Goal: Information Seeking & Learning: Learn about a topic

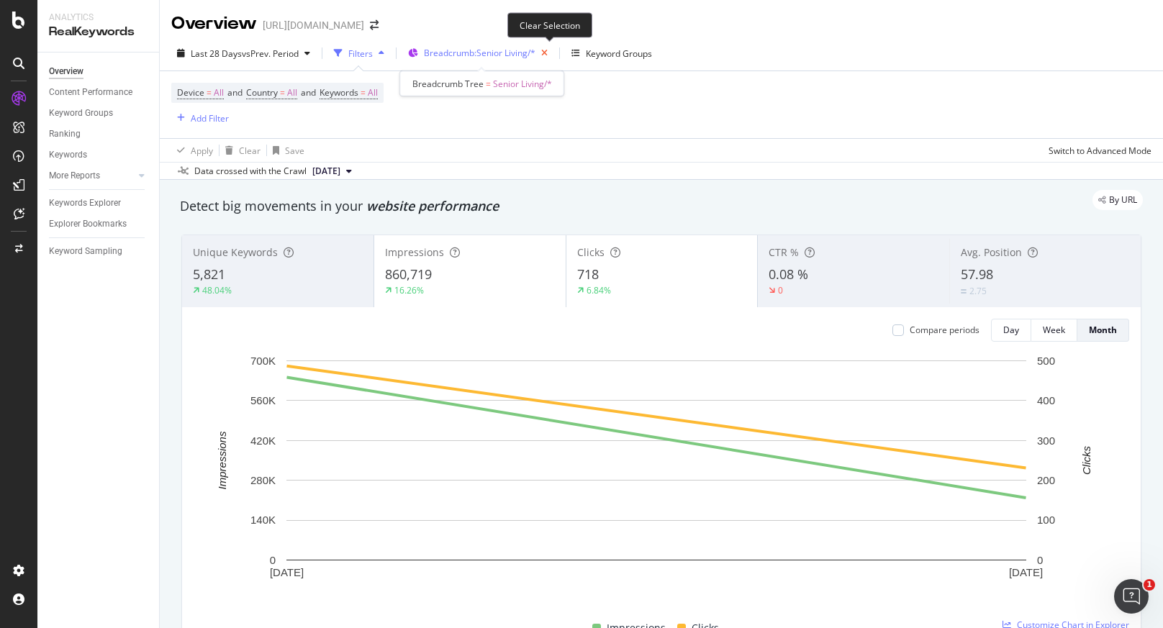
click at [546, 55] on icon "button" at bounding box center [544, 53] width 18 height 20
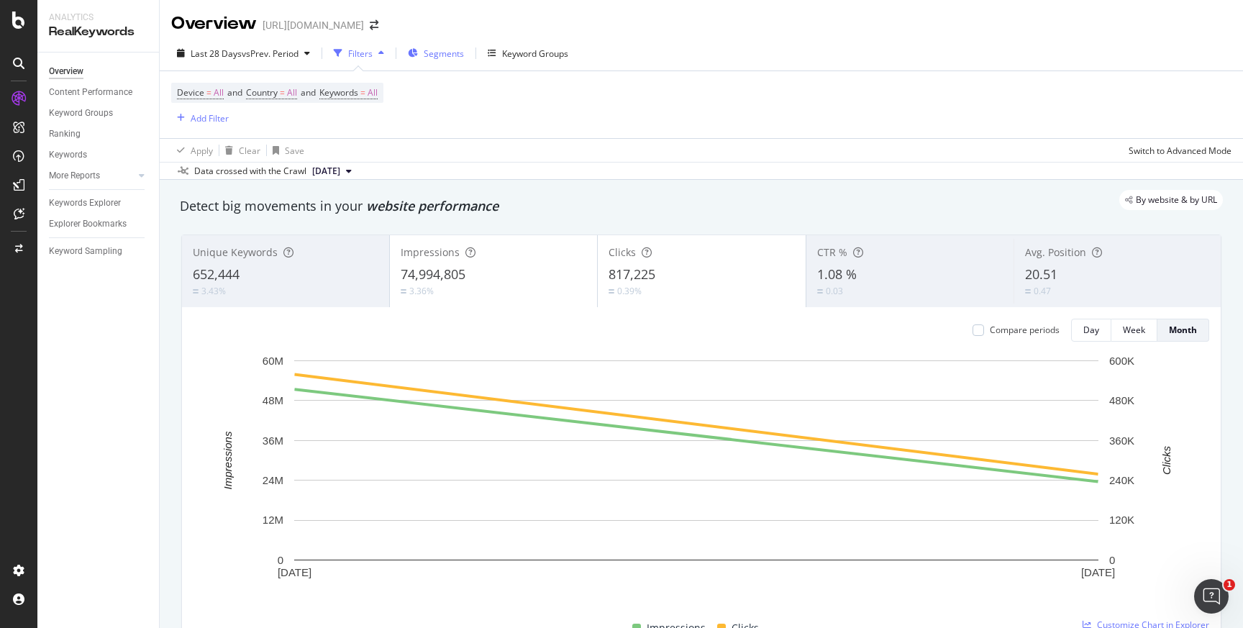
click at [451, 55] on span "Segments" at bounding box center [444, 53] width 40 height 12
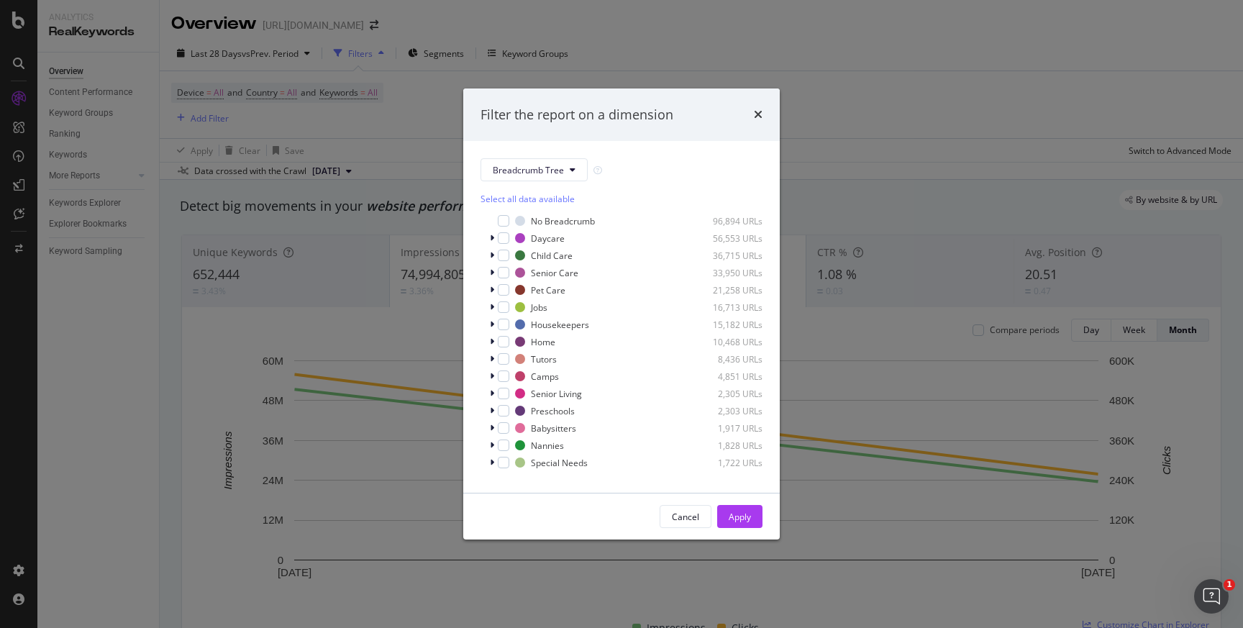
scroll to position [12, 0]
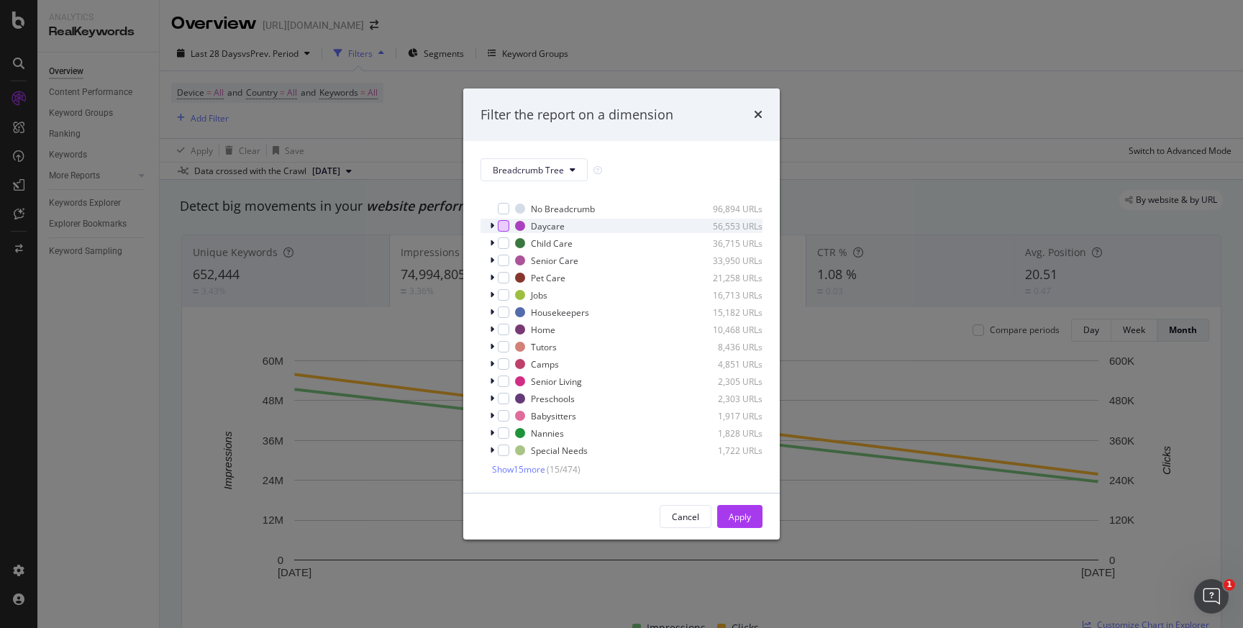
click at [505, 226] on div "modal" at bounding box center [504, 226] width 12 height 12
click at [735, 513] on div "Apply" at bounding box center [740, 517] width 22 height 12
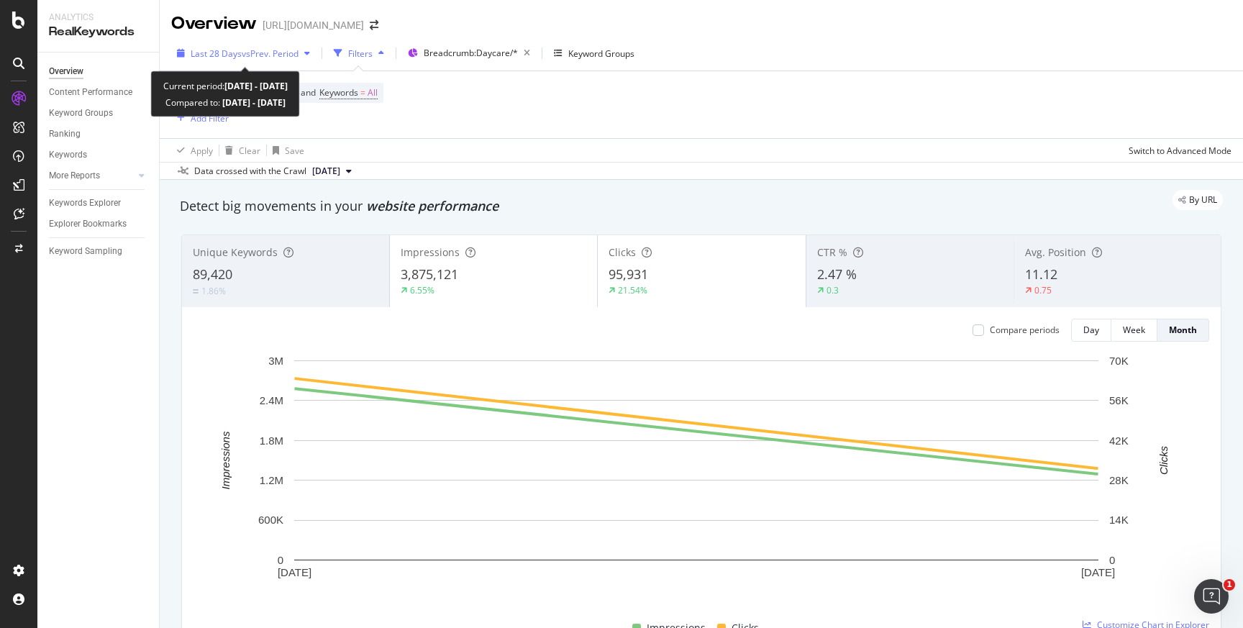
click at [278, 50] on span "vs Prev. Period" at bounding box center [270, 53] width 57 height 12
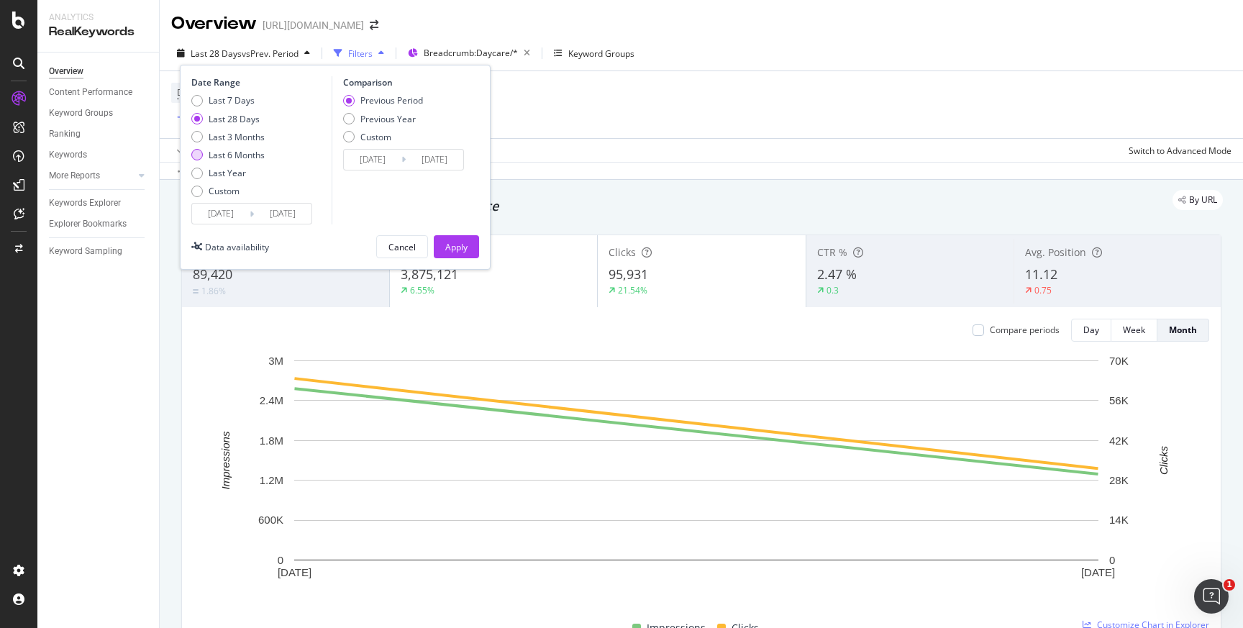
click at [249, 153] on div "Last 6 Months" at bounding box center [237, 155] width 56 height 12
type input "[DATE]"
click at [453, 246] on div "Apply" at bounding box center [456, 247] width 22 height 12
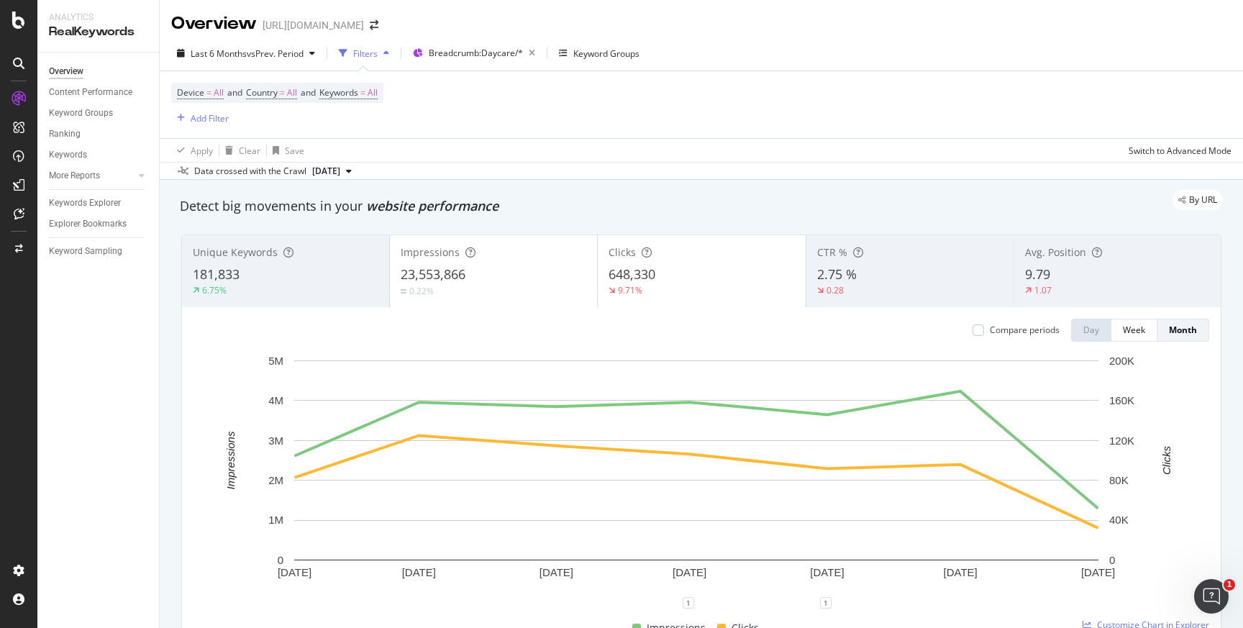
click at [543, 309] on div "Compare periods Day Week Month [DATE] [DATE] [DATE] [DATE] [DATE] [DATE] [DATE]…" at bounding box center [701, 474] width 1039 height 335
click at [612, 273] on span "648,330" at bounding box center [632, 273] width 47 height 17
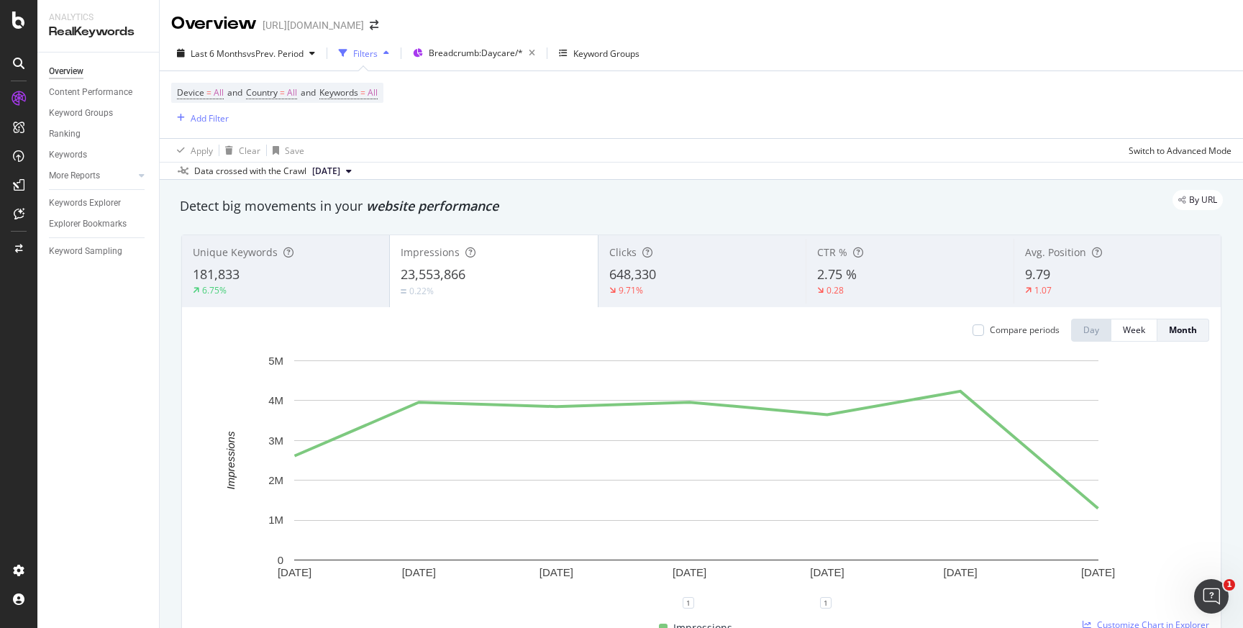
click at [633, 267] on span "648,330" at bounding box center [632, 273] width 47 height 17
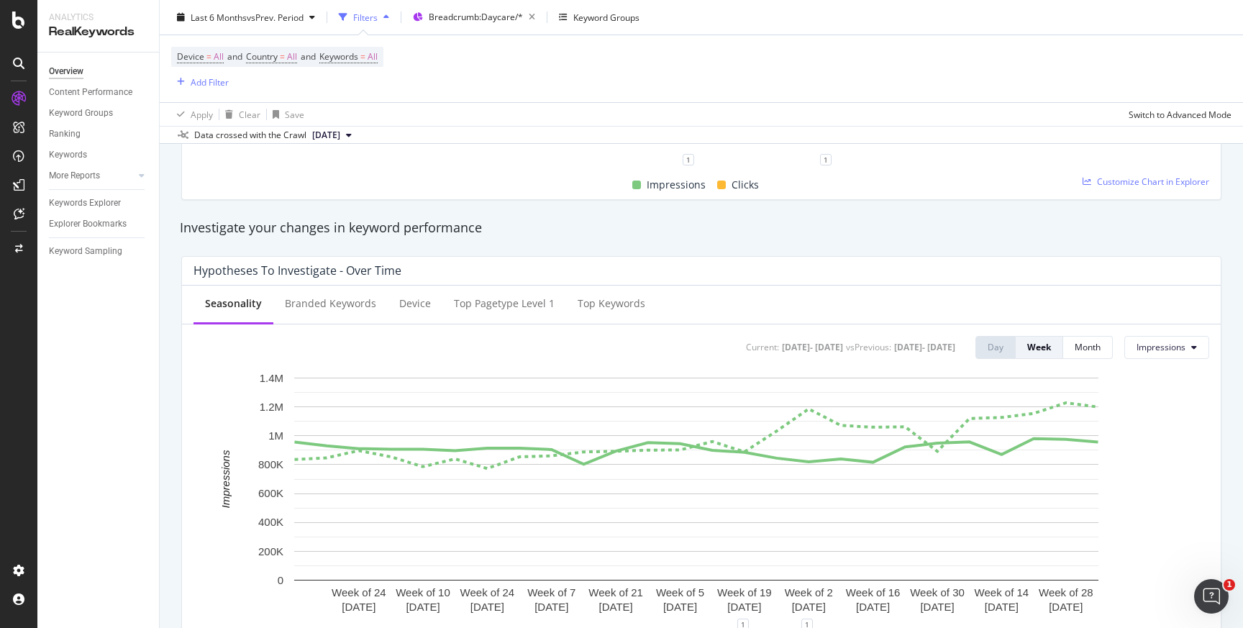
scroll to position [607, 0]
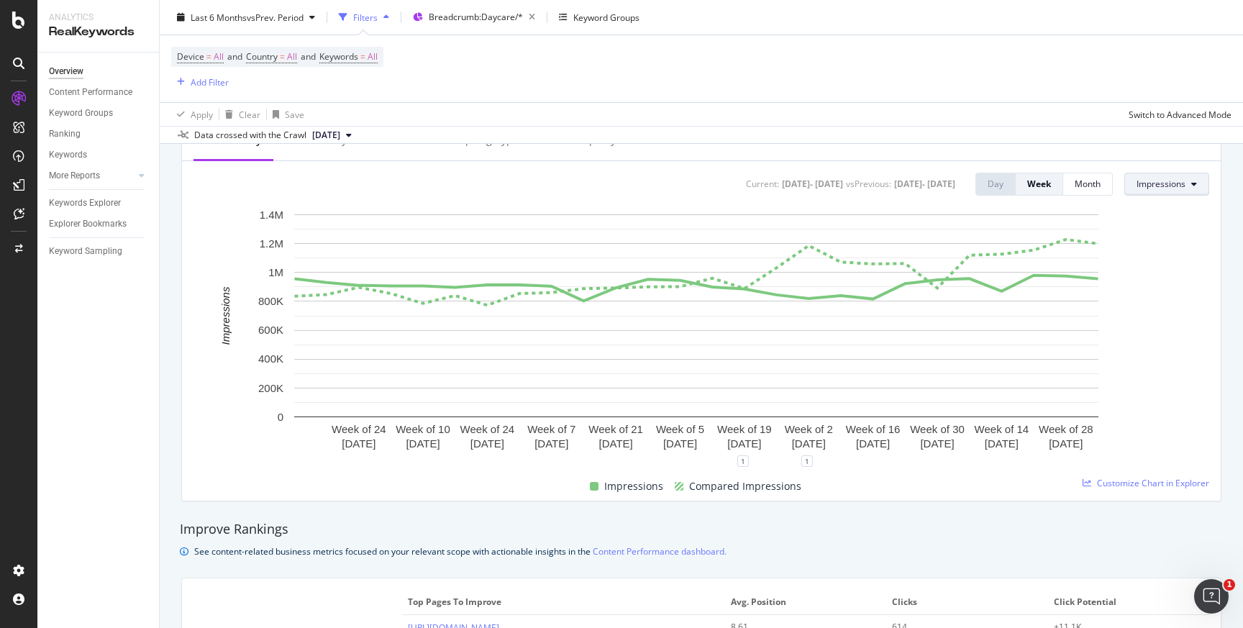
click at [1125, 180] on button "Impressions" at bounding box center [1167, 184] width 85 height 23
click at [1131, 211] on span "Clicks" at bounding box center [1161, 212] width 68 height 13
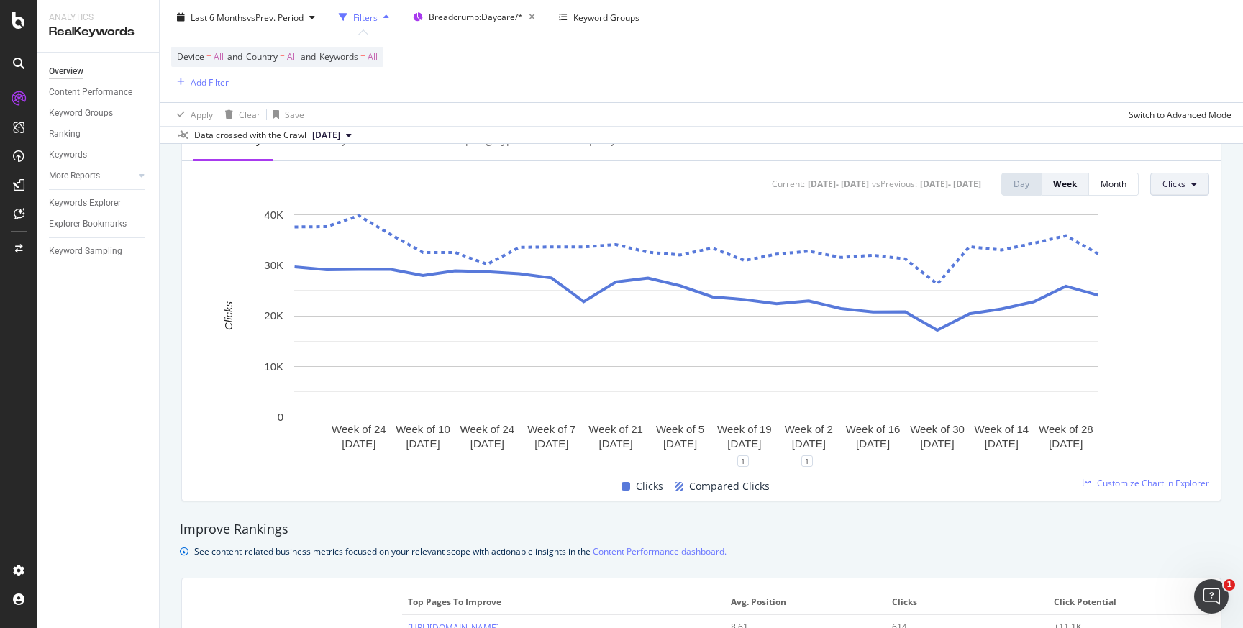
click at [1163, 183] on span "Clicks" at bounding box center [1174, 184] width 23 height 12
click at [1160, 261] on span "Average Position" at bounding box center [1187, 266] width 68 height 13
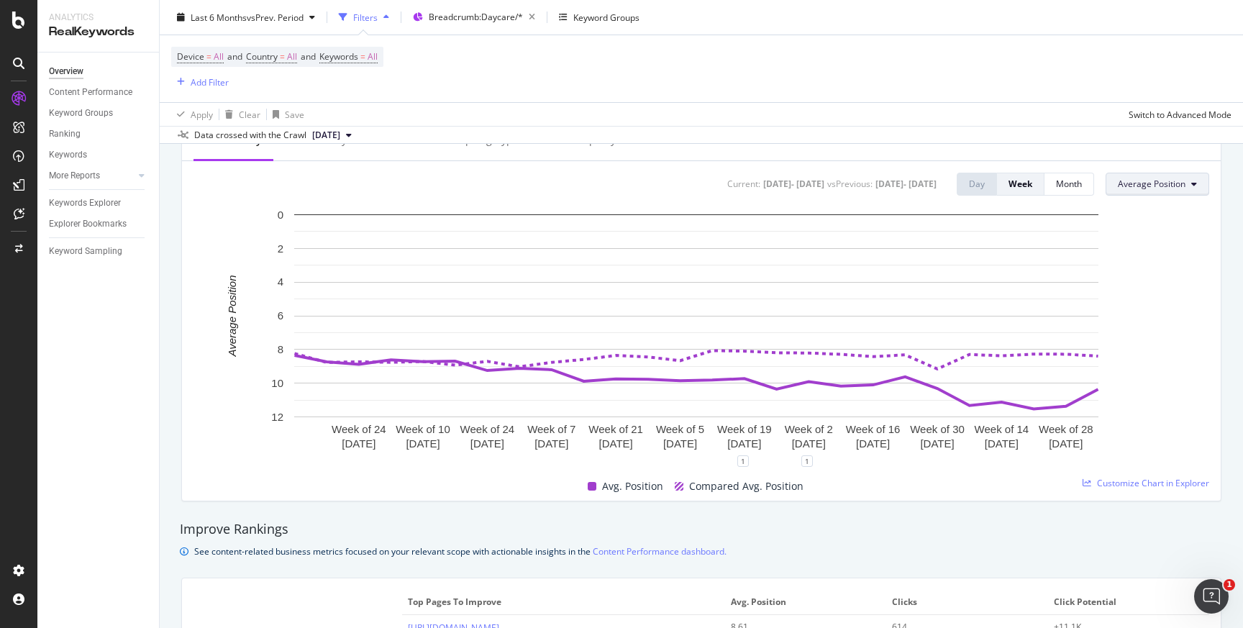
click at [1143, 187] on span "Average Position" at bounding box center [1152, 184] width 68 height 12
click at [1135, 296] on span "CTR" at bounding box center [1142, 292] width 69 height 13
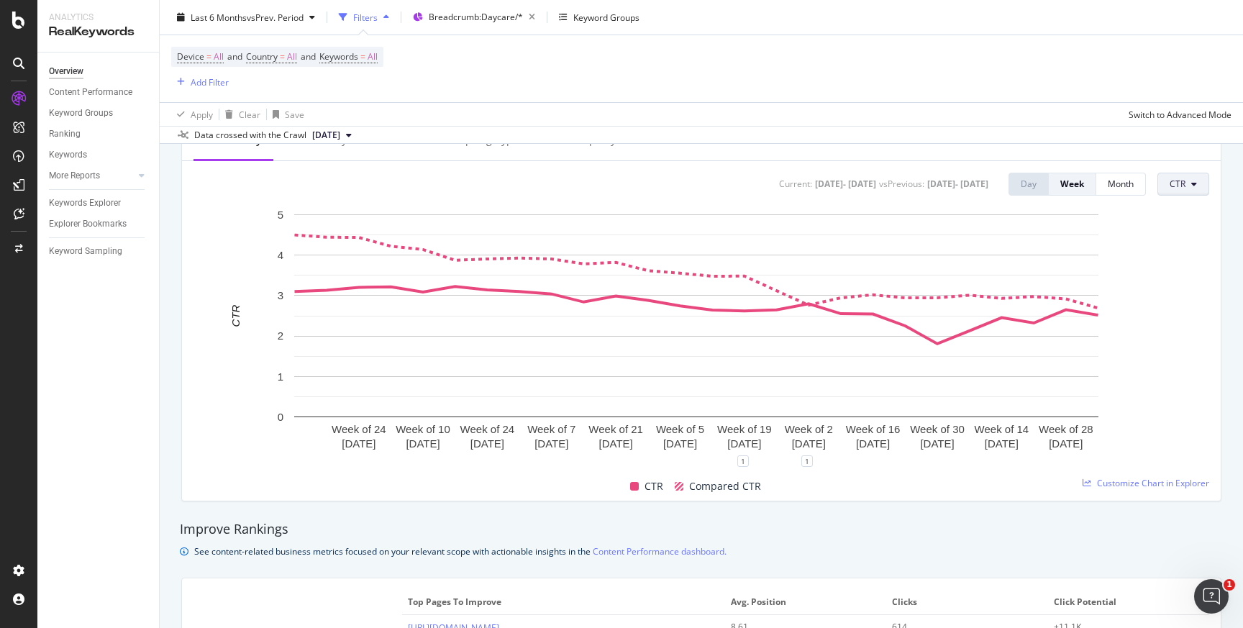
click at [1172, 192] on button "CTR" at bounding box center [1184, 184] width 52 height 23
click at [1182, 239] on span "Impressions" at bounding box center [1194, 239] width 68 height 13
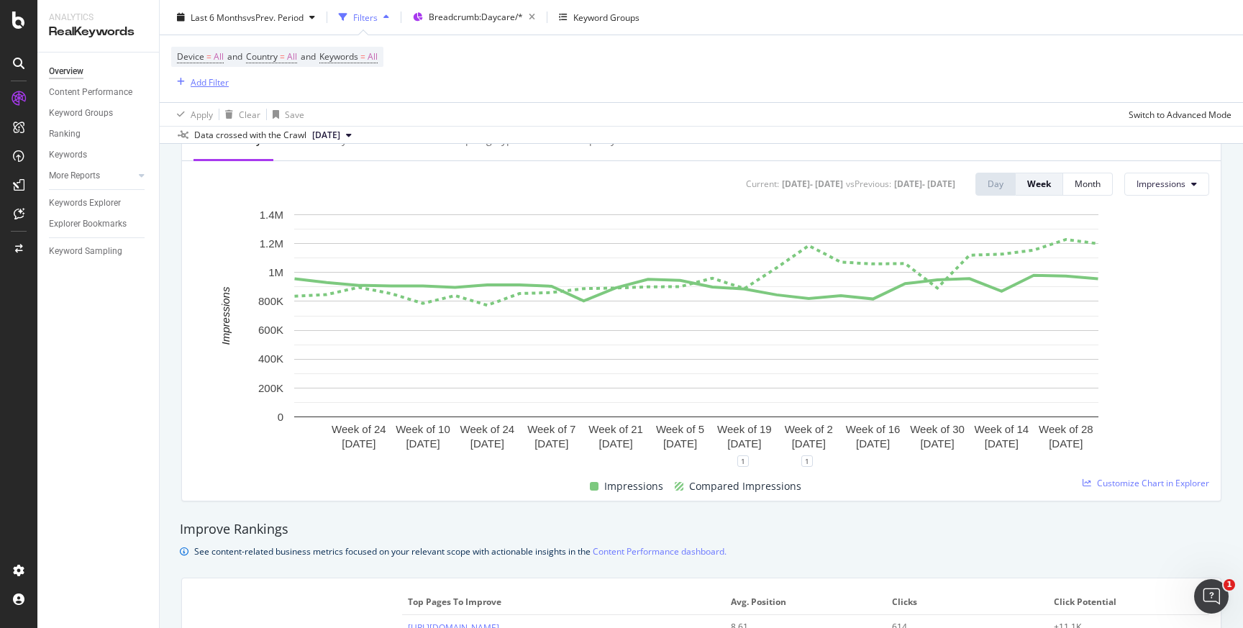
click at [214, 81] on div "Add Filter" at bounding box center [210, 82] width 38 height 12
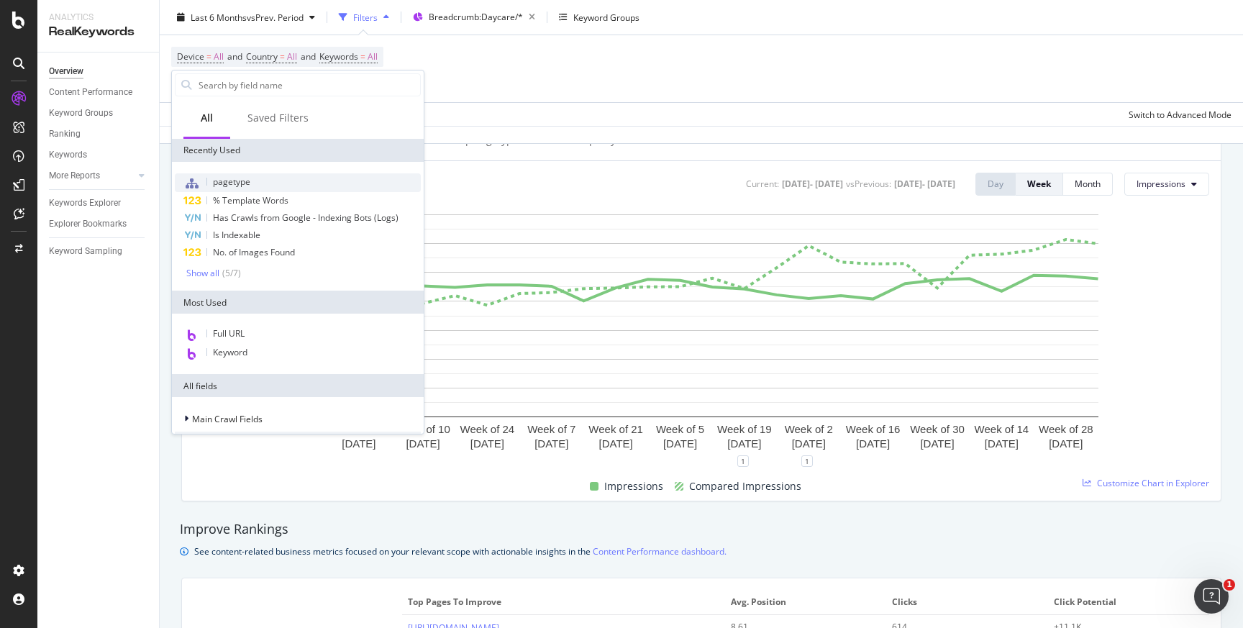
click at [279, 182] on div "pagetype" at bounding box center [298, 182] width 246 height 19
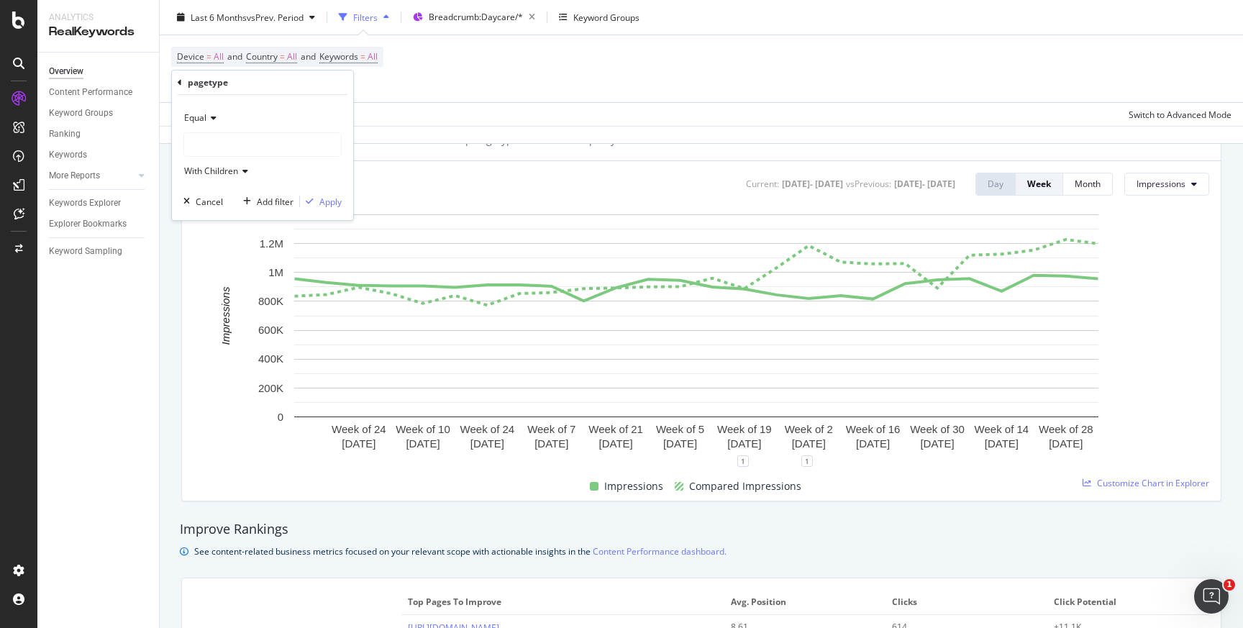
click at [238, 141] on div at bounding box center [262, 144] width 157 height 23
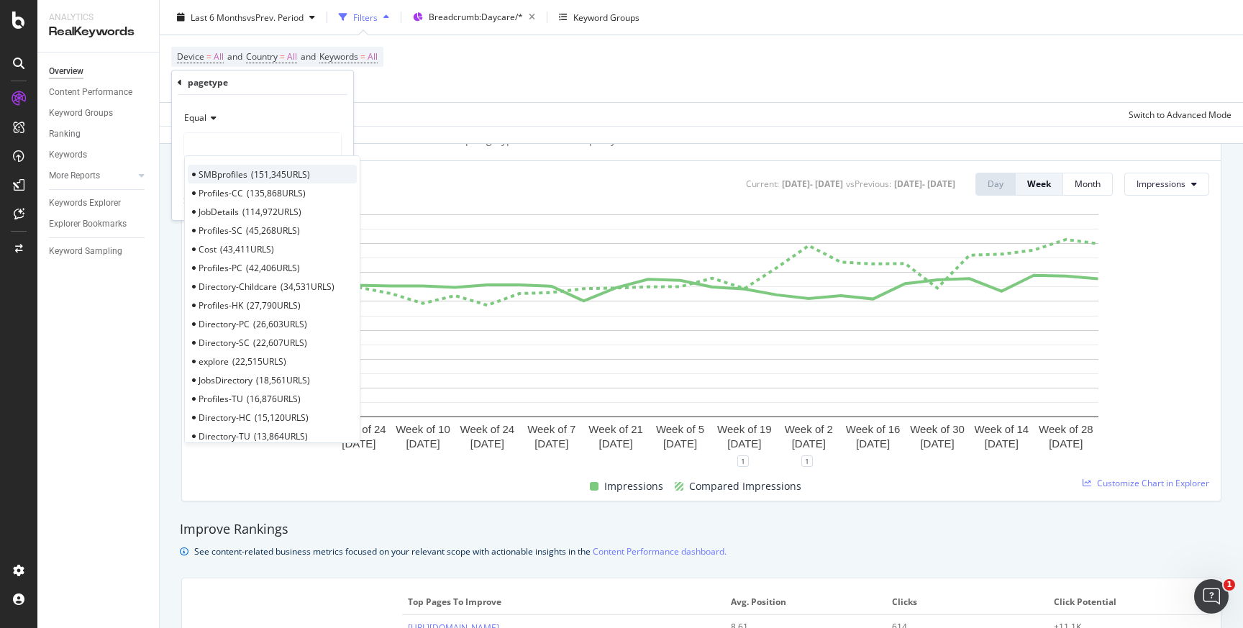
click at [247, 170] on div "SMBprofiles 151,345 URLS" at bounding box center [272, 174] width 169 height 19
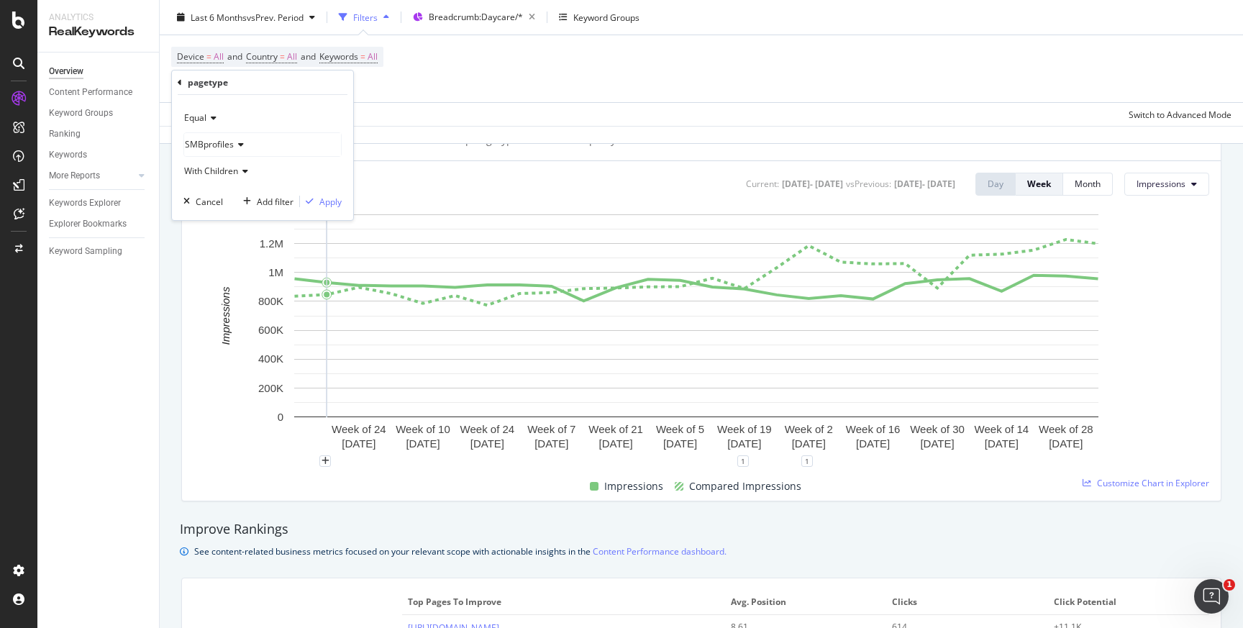
click at [330, 209] on div "Add filter Apply" at bounding box center [289, 201] width 104 height 14
click at [329, 205] on div "Apply" at bounding box center [330, 202] width 22 height 12
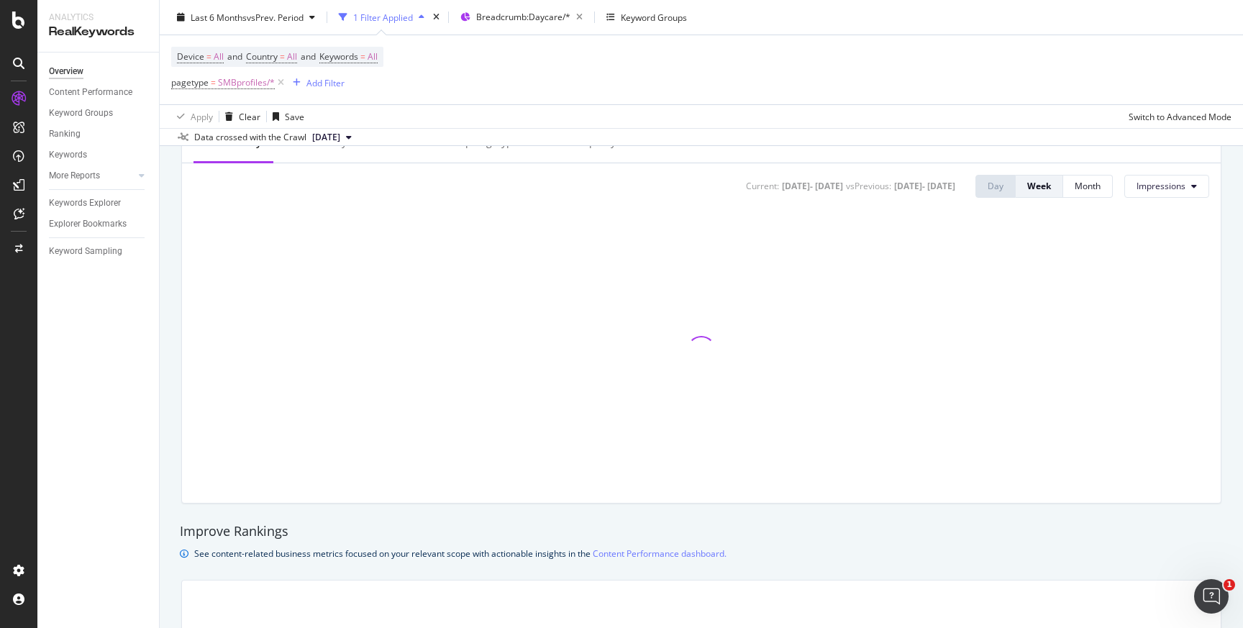
scroll to position [609, 0]
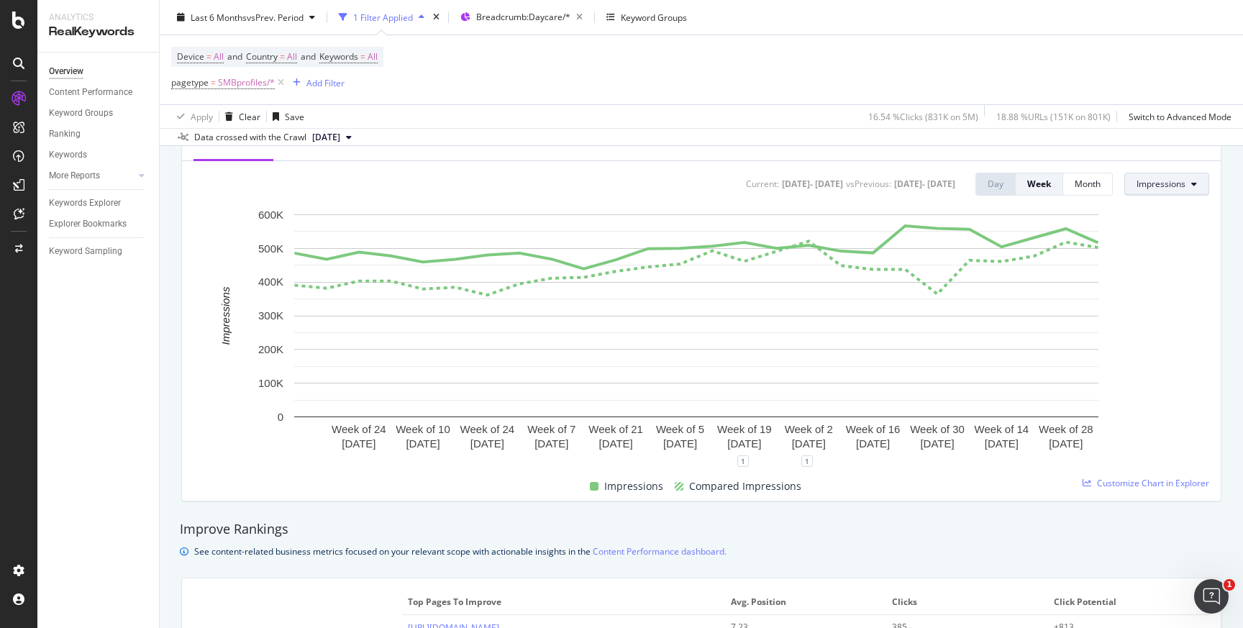
click at [1140, 189] on span "Impressions" at bounding box center [1161, 184] width 49 height 12
click at [1138, 222] on div "Clicks" at bounding box center [1160, 212] width 91 height 21
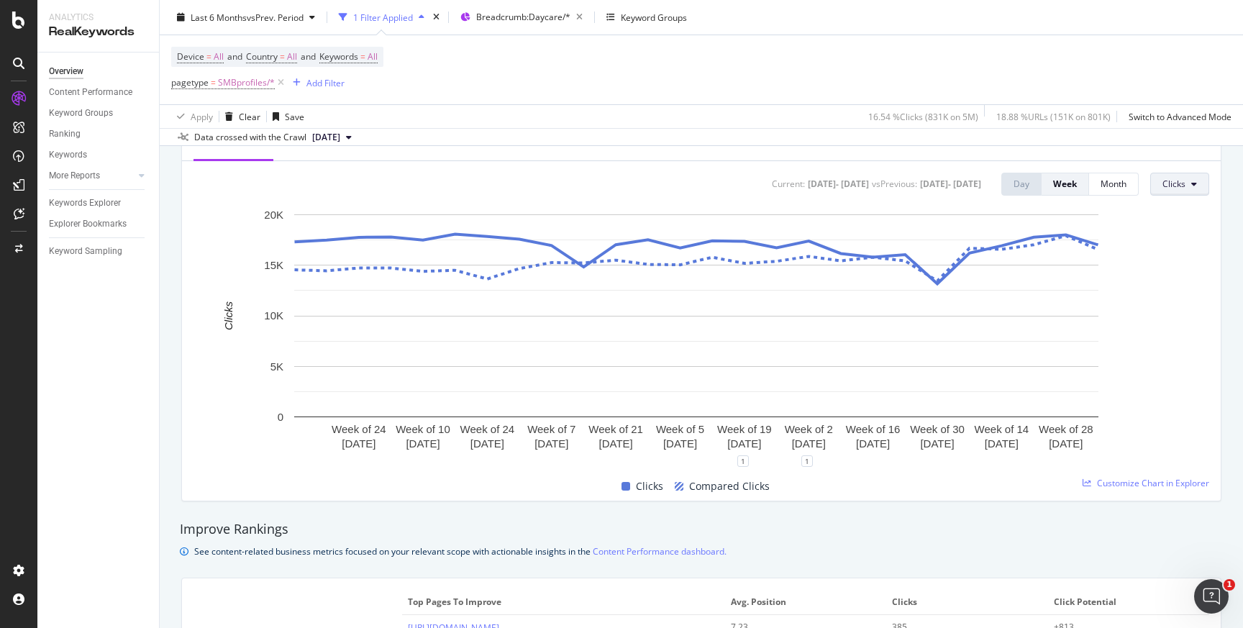
click at [1163, 188] on span "Clicks" at bounding box center [1174, 184] width 23 height 12
click at [1158, 265] on span "Average Position" at bounding box center [1187, 266] width 68 height 13
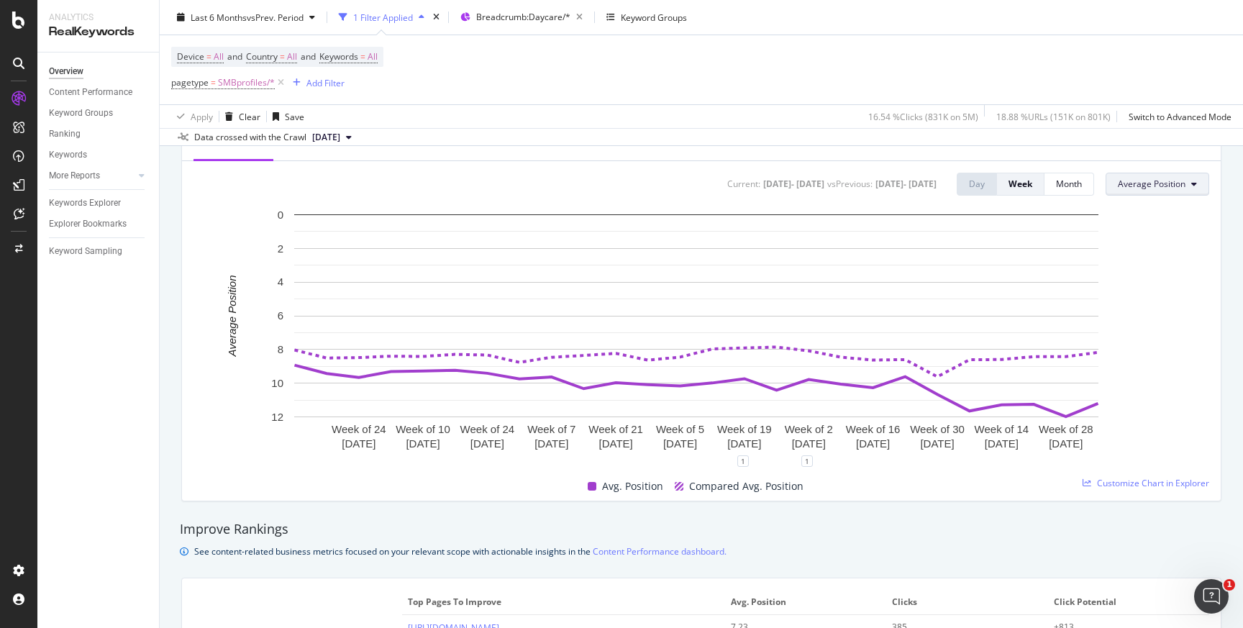
click at [1143, 189] on span "Average Position" at bounding box center [1152, 184] width 68 height 12
click at [1137, 289] on span "CTR" at bounding box center [1142, 292] width 69 height 13
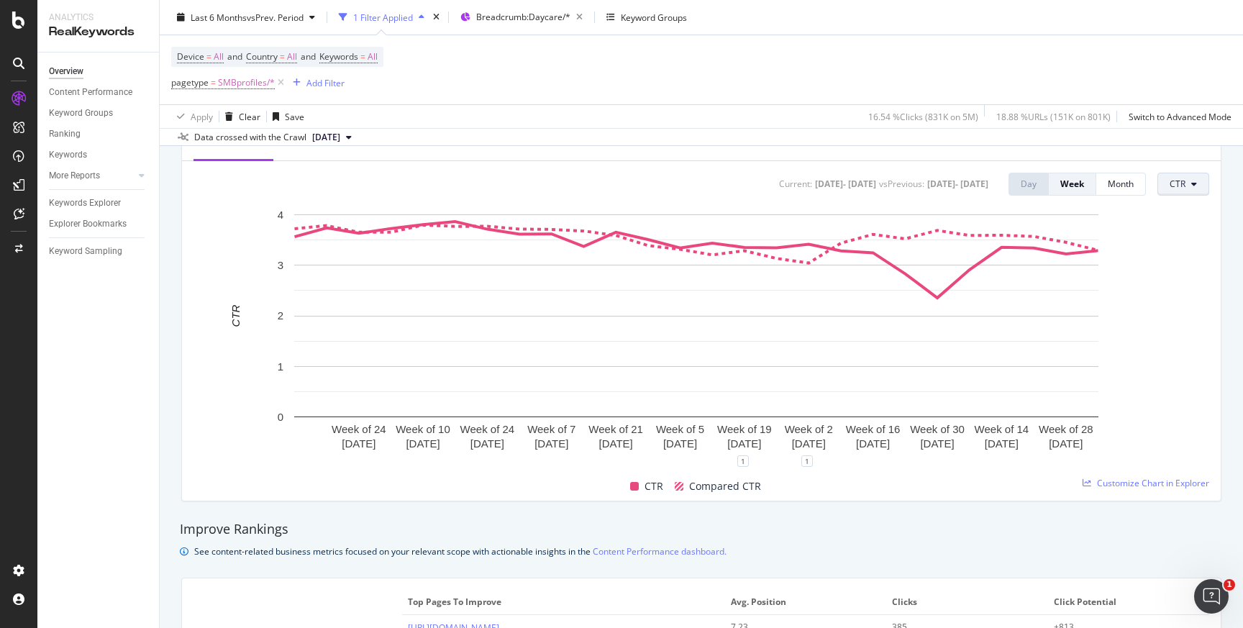
click at [1170, 186] on span "CTR" at bounding box center [1178, 184] width 16 height 12
click at [1183, 218] on span "Clicks" at bounding box center [1194, 212] width 68 height 13
